Goal: Task Accomplishment & Management: Use online tool/utility

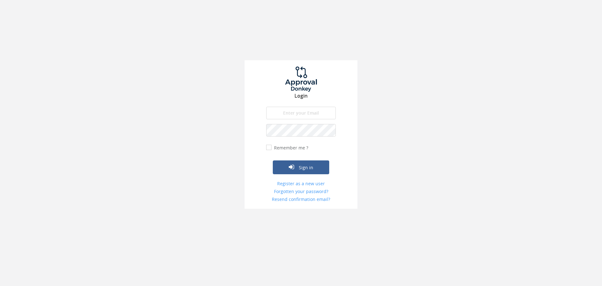
type input "[PERSON_NAME][EMAIL_ADDRESS][PERSON_NAME][DOMAIN_NAME]"
click at [303, 151] on div "Sign in" at bounding box center [301, 157] width 70 height 33
click at [301, 150] on label "Remember me ?" at bounding box center [291, 148] width 36 height 6
click at [270, 150] on input "Remember me ?" at bounding box center [268, 148] width 4 height 4
checkbox input "true"
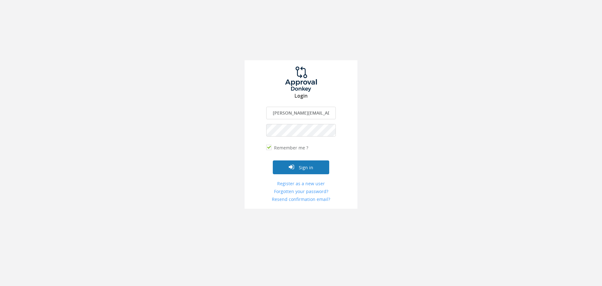
click at [303, 168] on button "Sign in" at bounding box center [301, 167] width 56 height 14
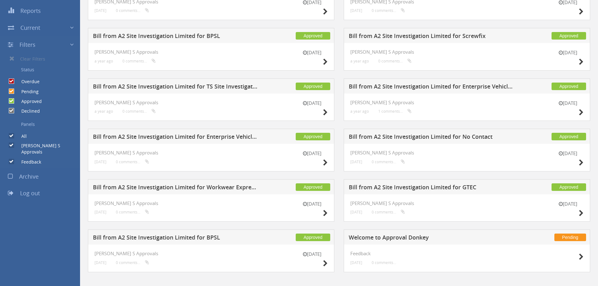
scroll to position [128, 0]
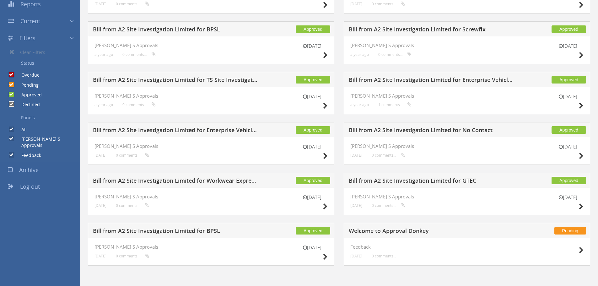
click at [401, 232] on h5 "Welcome to Approval Donkey" at bounding box center [431, 232] width 165 height 8
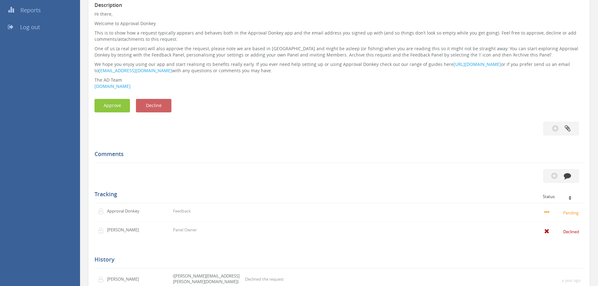
scroll to position [3, 0]
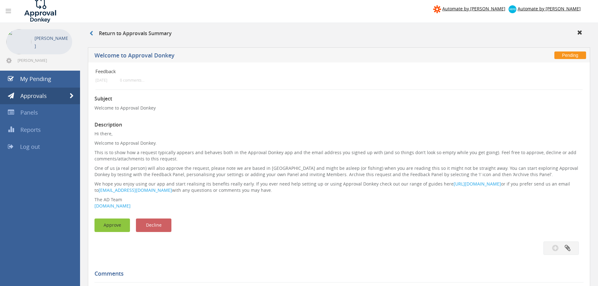
click at [114, 223] on button "Approve" at bounding box center [111, 224] width 35 height 13
click at [39, 93] on span "Approvals" at bounding box center [33, 96] width 26 height 8
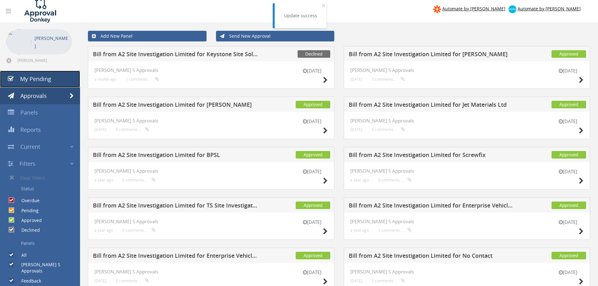
click at [39, 83] on link "My Pending" at bounding box center [40, 79] width 80 height 17
